Goal: Transaction & Acquisition: Book appointment/travel/reservation

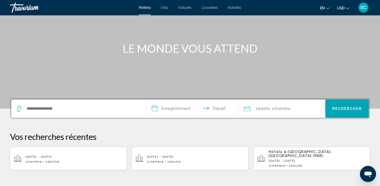
scroll to position [42, 0]
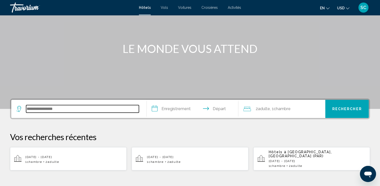
click at [54, 109] on input "Widget de recherche" at bounding box center [82, 109] width 113 height 8
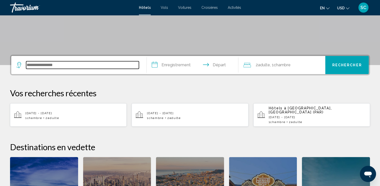
scroll to position [124, 0]
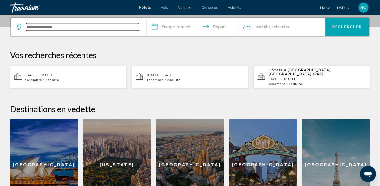
type input "*"
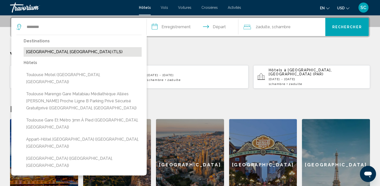
click at [48, 54] on button "[GEOGRAPHIC_DATA], [GEOGRAPHIC_DATA] (TLS)" at bounding box center [83, 52] width 118 height 10
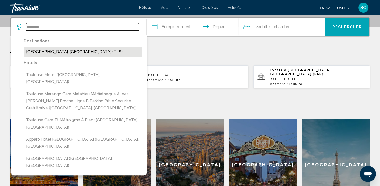
type input "**********"
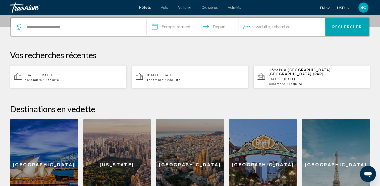
click at [191, 27] on input "**********" at bounding box center [194, 28] width 94 height 20
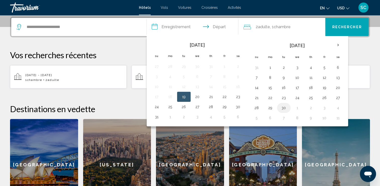
click at [284, 107] on button "30" at bounding box center [284, 107] width 8 height 7
click at [311, 108] on button "2" at bounding box center [311, 107] width 8 height 7
type input "**********"
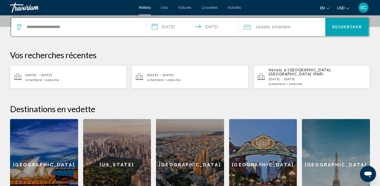
click at [283, 26] on span "Chambre" at bounding box center [282, 26] width 17 height 5
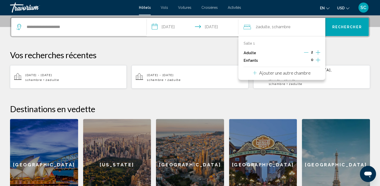
click at [305, 51] on icon "Décrément des adultes" at bounding box center [306, 52] width 5 height 5
click at [347, 29] on button "Rechercher" at bounding box center [348, 27] width 44 height 18
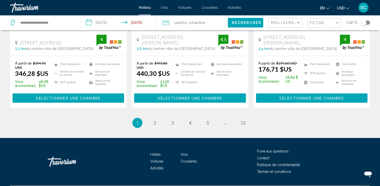
scroll to position [700, 0]
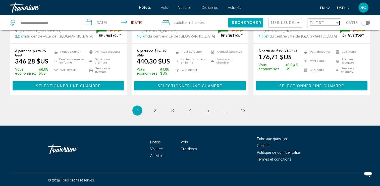
click at [318, 24] on span "Filtre" at bounding box center [317, 23] width 14 height 4
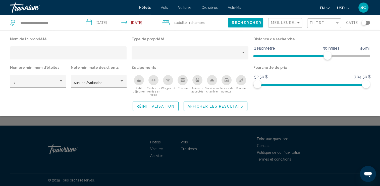
click at [242, 81] on icon "Piscine" at bounding box center [241, 80] width 4 height 4
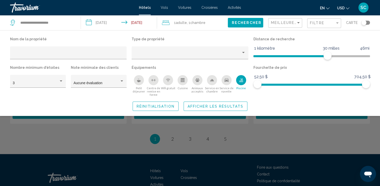
scroll to position [131, 0]
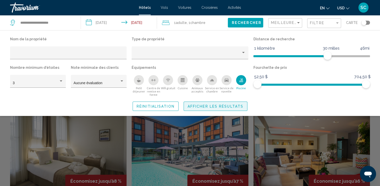
click at [216, 107] on span "Afficher les résultats" at bounding box center [216, 106] width 56 height 4
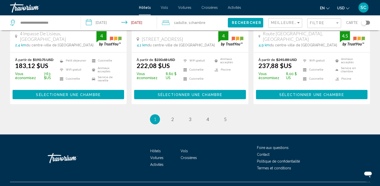
scroll to position [712, 0]
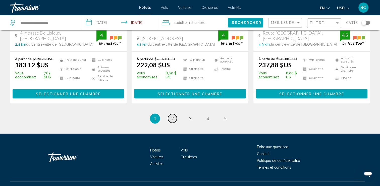
click at [174, 115] on span "2" at bounding box center [173, 118] width 3 height 6
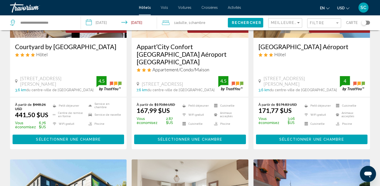
scroll to position [101, 0]
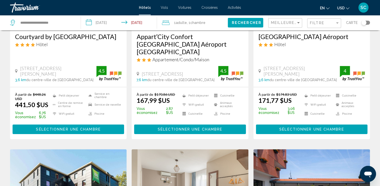
click at [301, 127] on span "Sélectionner une chambre" at bounding box center [312, 129] width 65 height 4
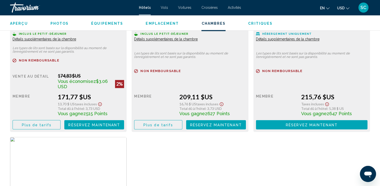
scroll to position [754, 0]
click at [103, 118] on div "Vente au détail 174,83 $US Vous économisez $3.06 USD 2% when you redeem Membre …" at bounding box center [69, 101] width 112 height 56
click at [98, 122] on button "Réservez maintenant No longer available" at bounding box center [94, 124] width 60 height 9
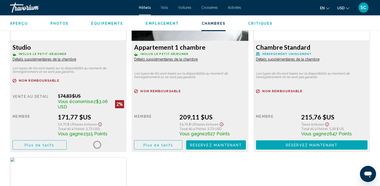
scroll to position [729, 0]
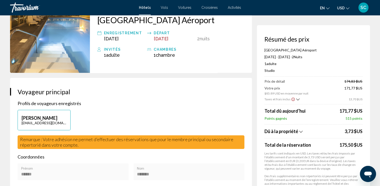
scroll to position [50, 0]
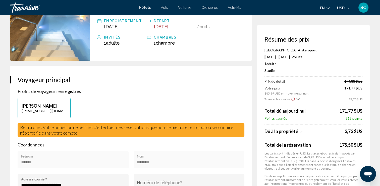
click at [349, 8] on icon "Changer de devise" at bounding box center [348, 8] width 4 height 2
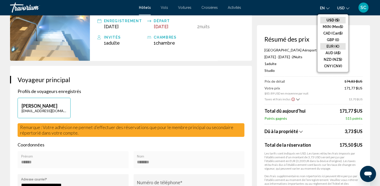
click at [336, 47] on button "EUR (€)" at bounding box center [333, 46] width 25 height 7
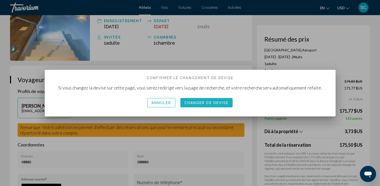
click at [214, 104] on span "Changer de devise" at bounding box center [207, 103] width 45 height 4
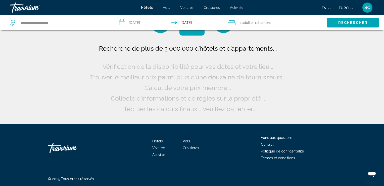
click at [328, 7] on icon "Changer la langue" at bounding box center [330, 9] width 4 height 4
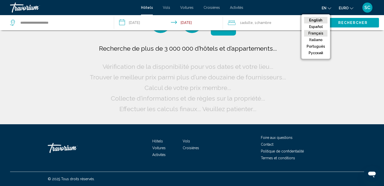
click at [321, 32] on button "Français" at bounding box center [315, 33] width 23 height 7
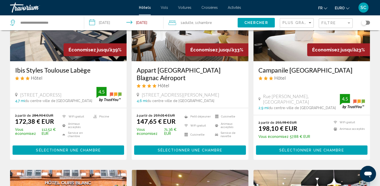
scroll to position [64, 0]
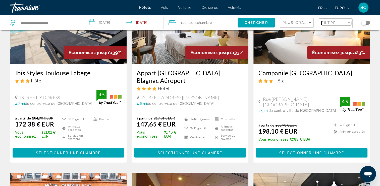
click at [327, 24] on span "Filtre" at bounding box center [329, 23] width 14 height 4
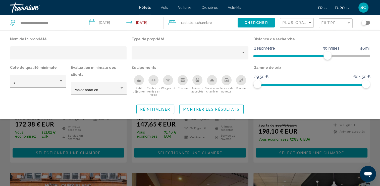
click at [240, 82] on icon "Piscine" at bounding box center [241, 81] width 4 height 1
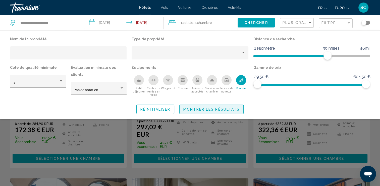
click at [203, 107] on span "Montrer les résultats" at bounding box center [212, 109] width 56 height 4
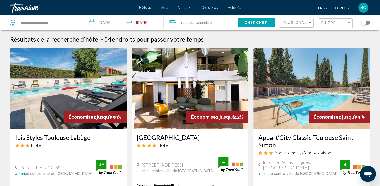
click at [251, 23] on span "Chercher" at bounding box center [257, 23] width 24 height 4
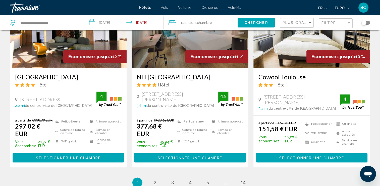
scroll to position [700, 0]
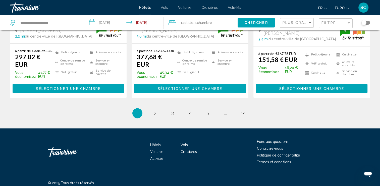
click at [158, 112] on li "page 2" at bounding box center [155, 113] width 10 height 10
click at [156, 111] on span "2" at bounding box center [155, 113] width 3 height 6
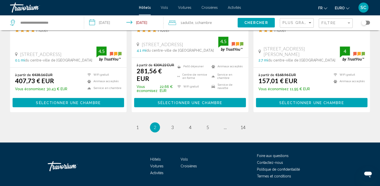
scroll to position [707, 0]
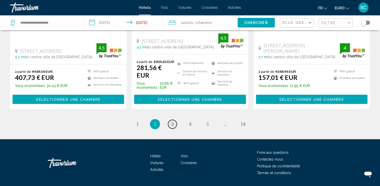
click at [172, 121] on span "3" at bounding box center [173, 124] width 3 height 6
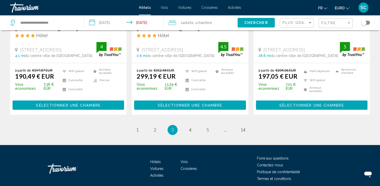
scroll to position [704, 0]
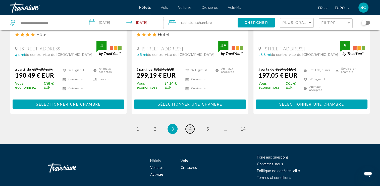
click at [191, 126] on span "4" at bounding box center [190, 129] width 3 height 6
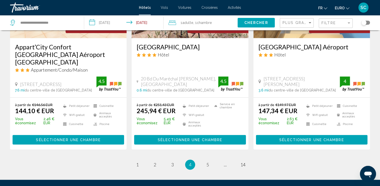
scroll to position [679, 0]
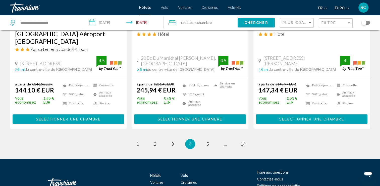
click at [312, 121] on span "Sélectionner une chambre" at bounding box center [312, 119] width 65 height 4
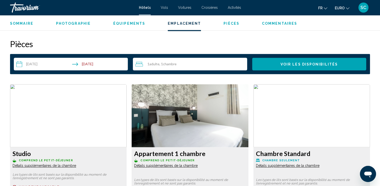
scroll to position [629, 0]
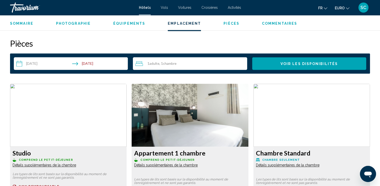
click at [316, 64] on span "Voir les disponibilités" at bounding box center [309, 64] width 57 height 4
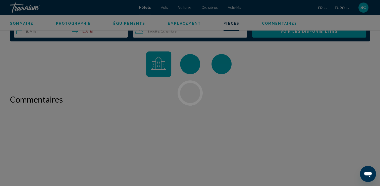
scroll to position [662, 0]
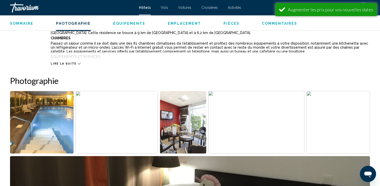
scroll to position [176, 0]
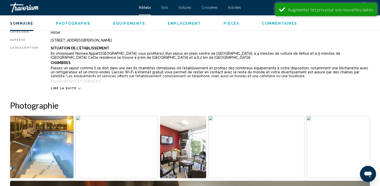
click at [59, 89] on span "Lire la suite" at bounding box center [64, 88] width 26 height 3
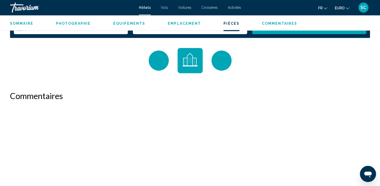
scroll to position [679, 0]
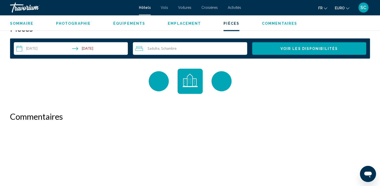
click at [92, 48] on input "**********" at bounding box center [72, 49] width 116 height 14
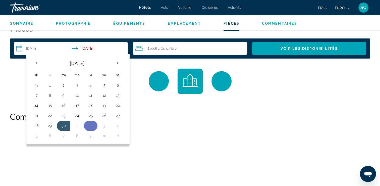
click at [88, 126] on button "2" at bounding box center [91, 125] width 8 height 7
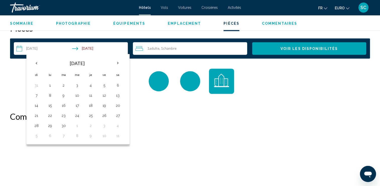
click at [64, 125] on button "30" at bounding box center [64, 125] width 8 height 7
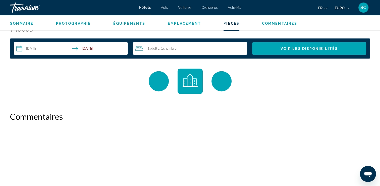
click at [87, 49] on input "**********" at bounding box center [72, 49] width 116 height 14
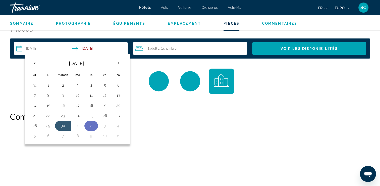
click at [91, 123] on button "2" at bounding box center [91, 125] width 8 height 7
click at [77, 125] on button "1" at bounding box center [78, 125] width 8 height 7
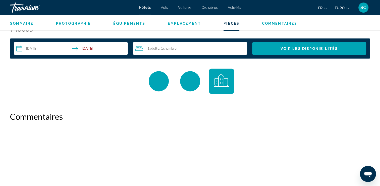
click at [95, 50] on input "**********" at bounding box center [72, 49] width 116 height 14
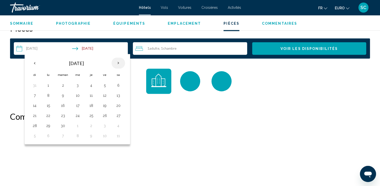
click at [116, 62] on th "Prochain" at bounding box center [119, 62] width 14 height 11
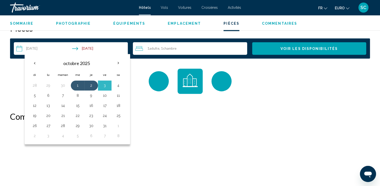
click at [291, 49] on span "Voir les disponibilités" at bounding box center [309, 49] width 57 height 4
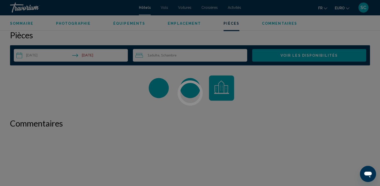
scroll to position [672, 0]
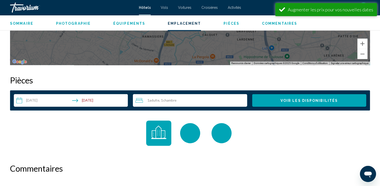
scroll to position [629, 0]
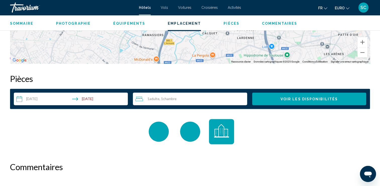
drag, startPoint x: 99, startPoint y: 101, endPoint x: 59, endPoint y: 98, distance: 39.8
click at [59, 98] on input "**********" at bounding box center [72, 99] width 116 height 14
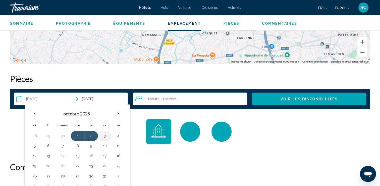
click at [103, 136] on button "3" at bounding box center [105, 135] width 8 height 7
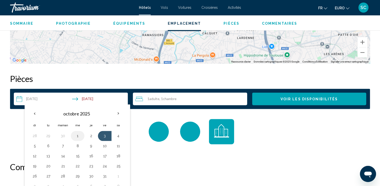
click at [78, 137] on button "1" at bounding box center [78, 135] width 8 height 7
type input "**********"
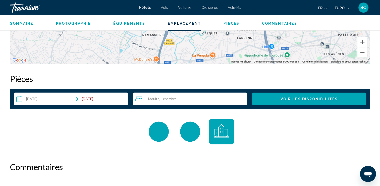
click at [305, 99] on span "Voir les disponibilités" at bounding box center [309, 99] width 57 height 4
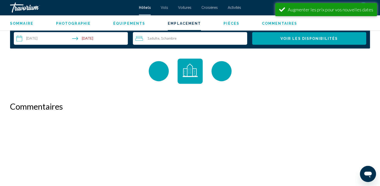
scroll to position [697, 0]
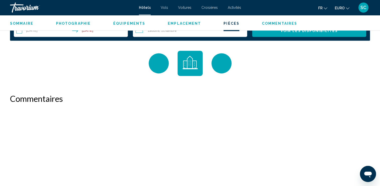
drag, startPoint x: 273, startPoint y: 104, endPoint x: 241, endPoint y: 96, distance: 32.3
click at [241, 96] on h2 "Commentaires" at bounding box center [190, 98] width 360 height 10
